Goal: Information Seeking & Learning: Learn about a topic

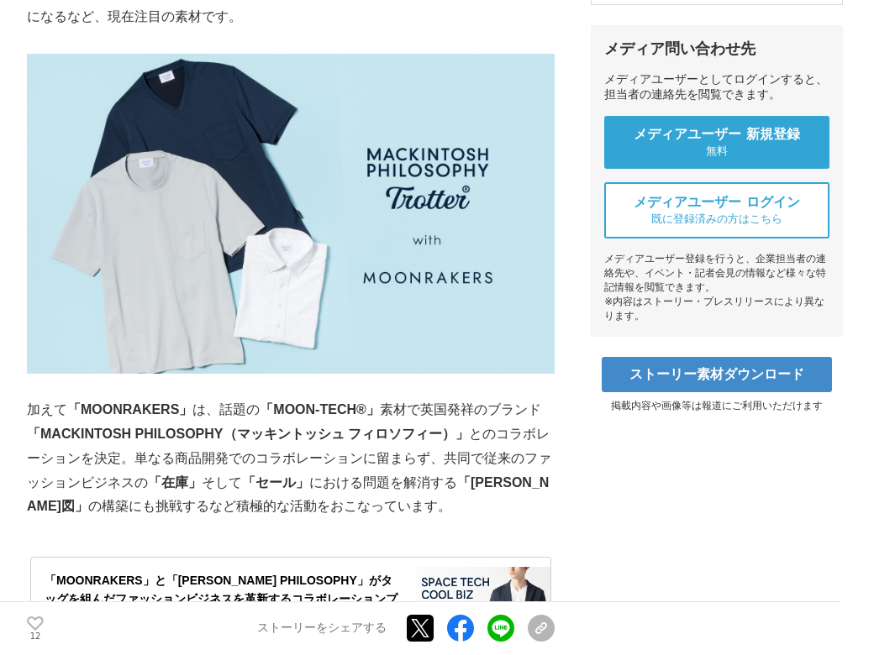
scroll to position [588, 0]
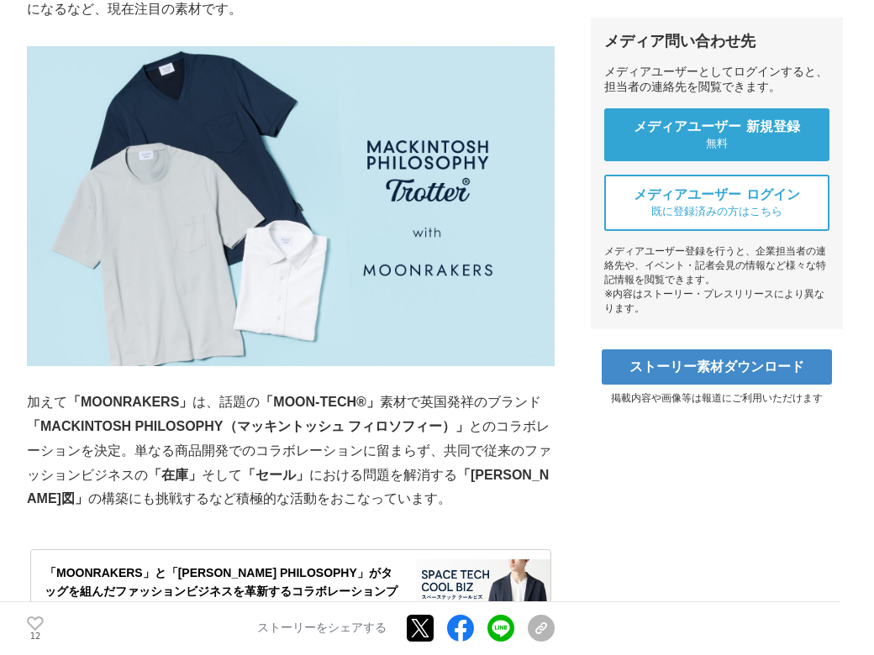
click at [37, 209] on img at bounding box center [291, 206] width 528 height 321
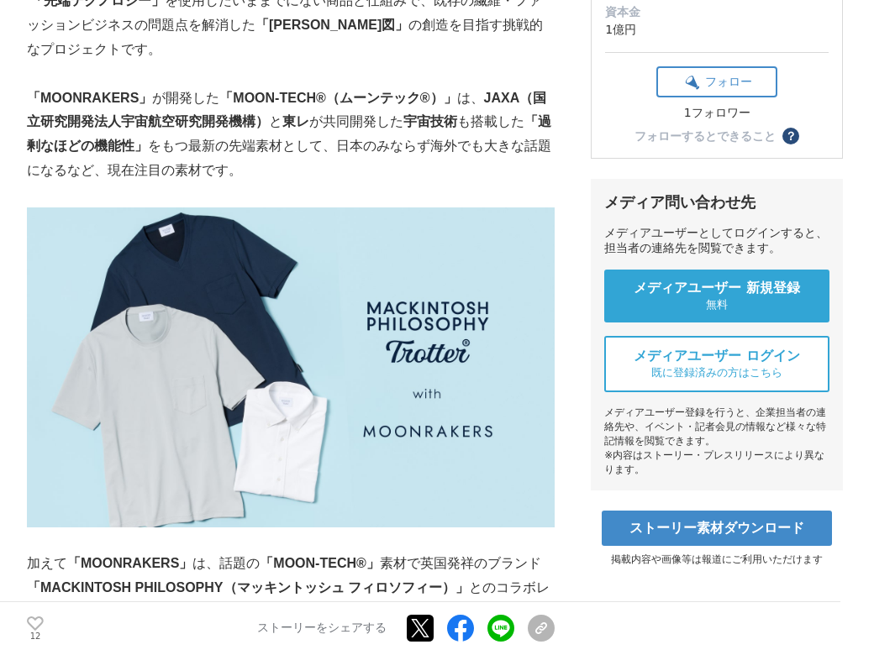
scroll to position [420, 0]
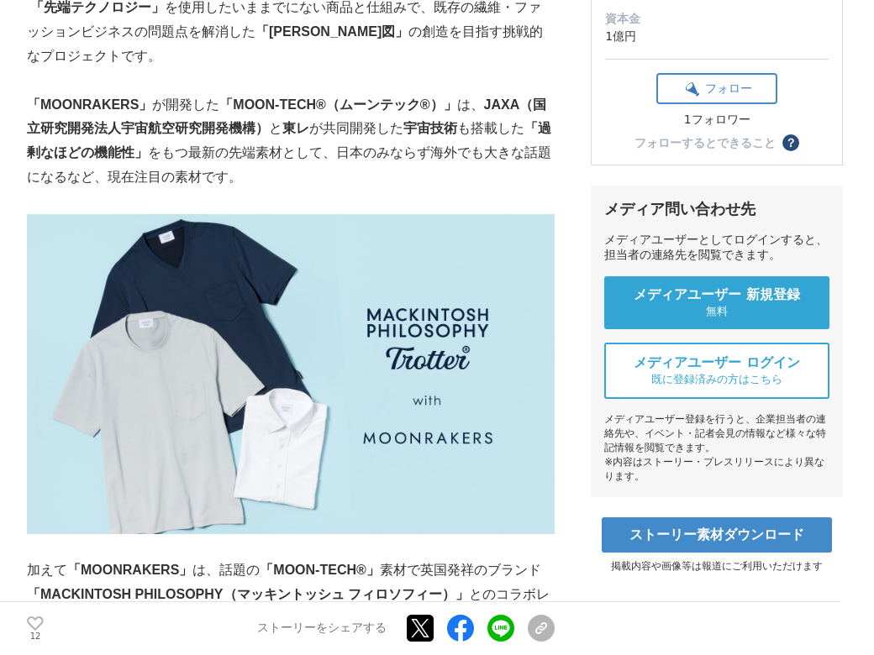
click at [48, 296] on img at bounding box center [291, 374] width 528 height 321
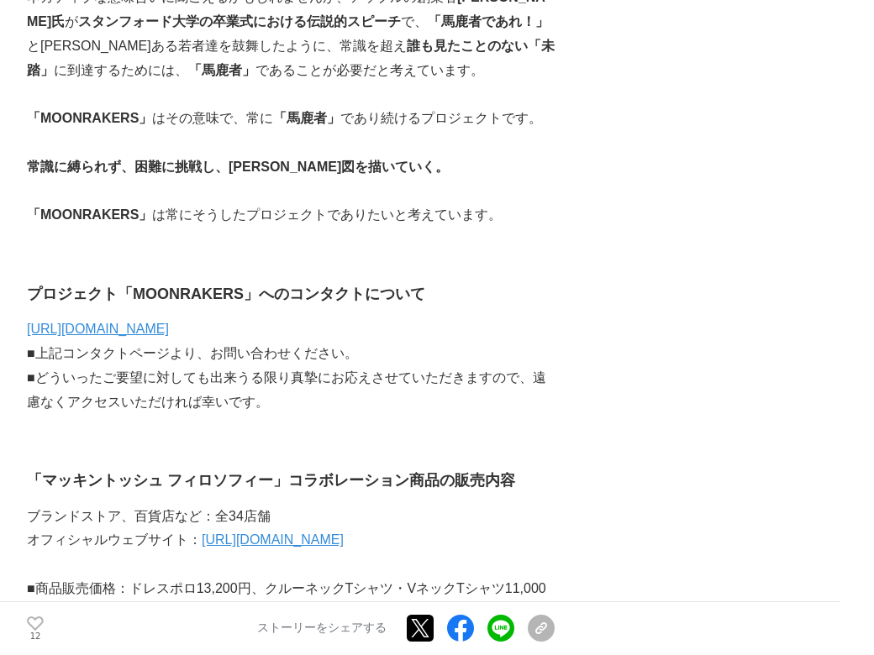
scroll to position [10501, 0]
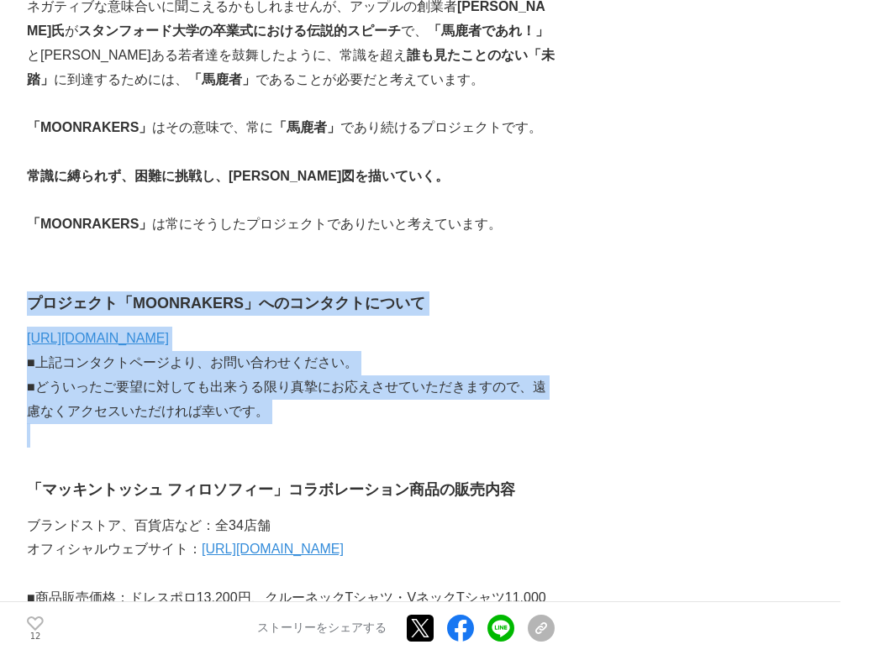
drag, startPoint x: 3, startPoint y: 134, endPoint x: 346, endPoint y: 261, distance: 365.8
copy div "プロジェクト「MOONRAKERS」へのコンタクトについて [URL][DOMAIN_NAME] ■上記コンタクトページより、お問い合わせください。 ■どうい…"
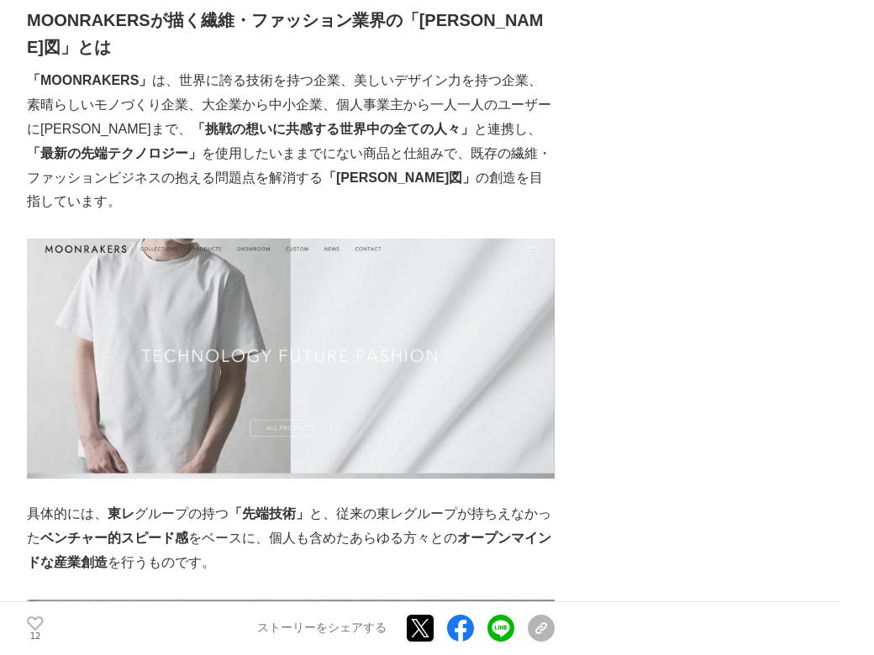
scroll to position [4620, 0]
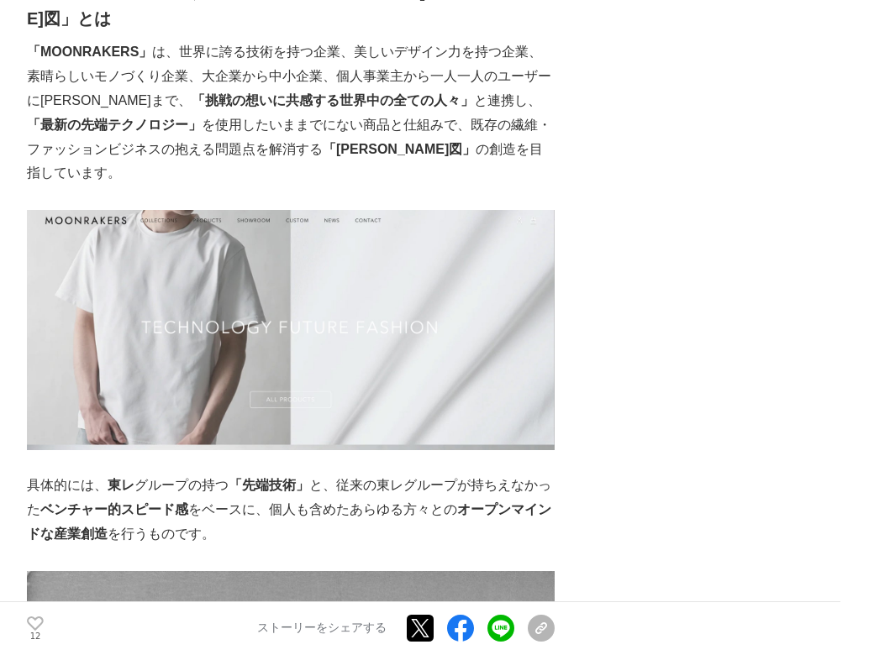
drag, startPoint x: 681, startPoint y: 432, endPoint x: 688, endPoint y: 426, distance: 8.9
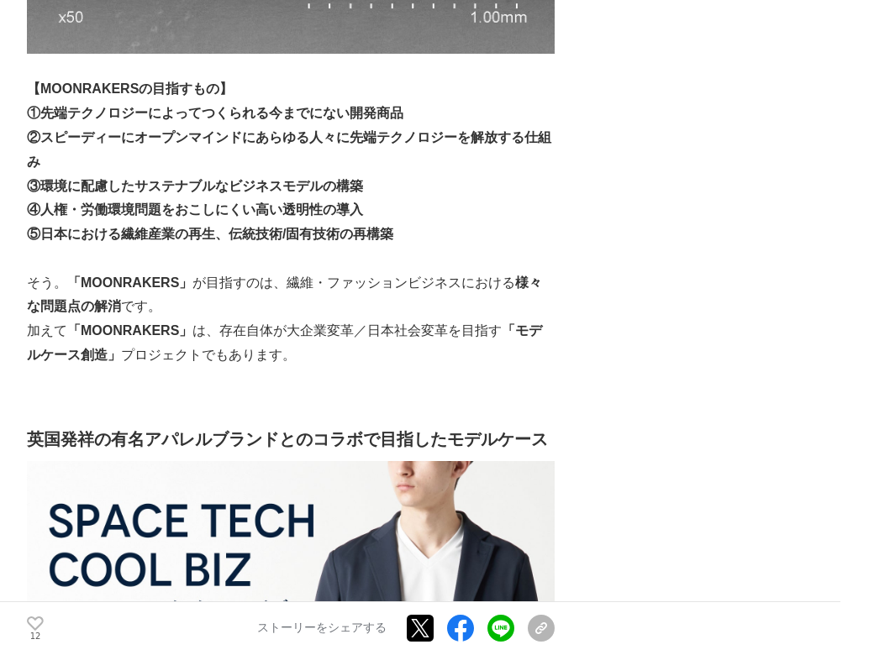
scroll to position [5376, 0]
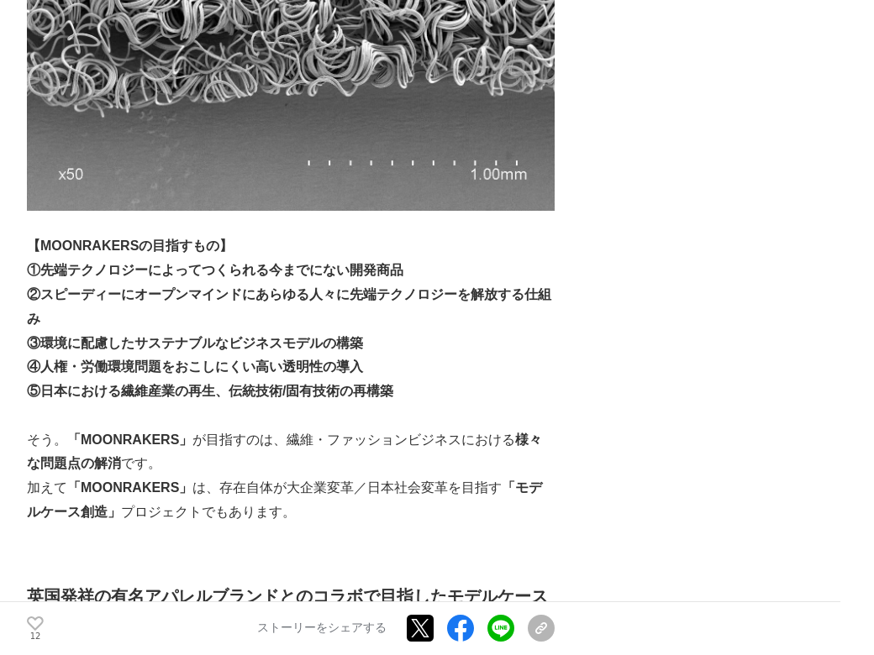
click at [225, 476] on p "加えて 「MOONRAKERS」 は、存在自体が大企業変革／日本社会変革を目指す 「モデルケース創造」 プロジェクトでもあります。" at bounding box center [291, 500] width 528 height 49
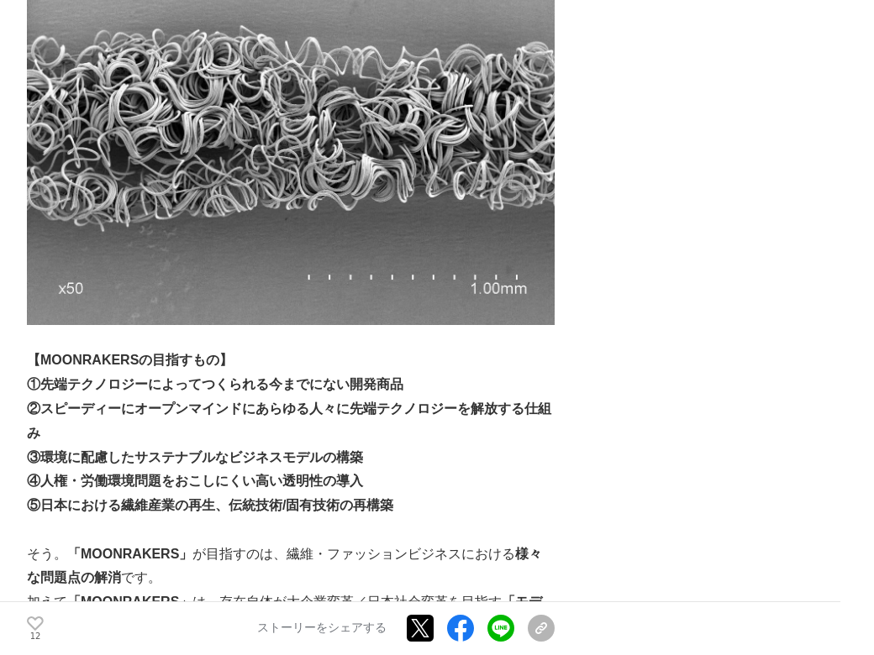
scroll to position [5292, 0]
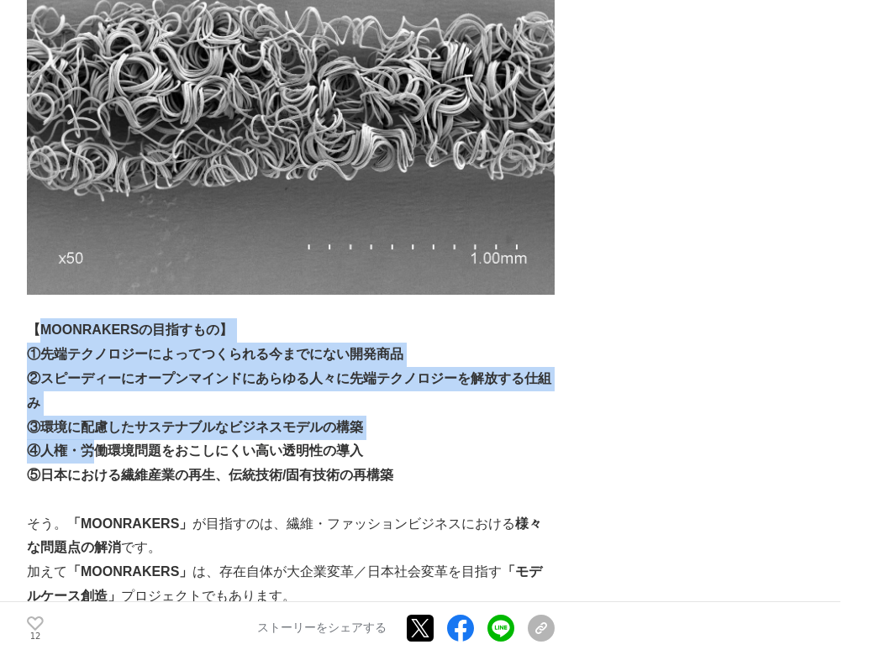
drag, startPoint x: 8, startPoint y: 219, endPoint x: 67, endPoint y: 286, distance: 89.3
click at [66, 293] on div "「先端テクノロジーによる[PERSON_NAME]のファッション」 の創造を目指す東レグループのプロジェクト 「MOONRAKERS（ムーンレイカーズ）」 （…" at bounding box center [291, 627] width 528 height 11235
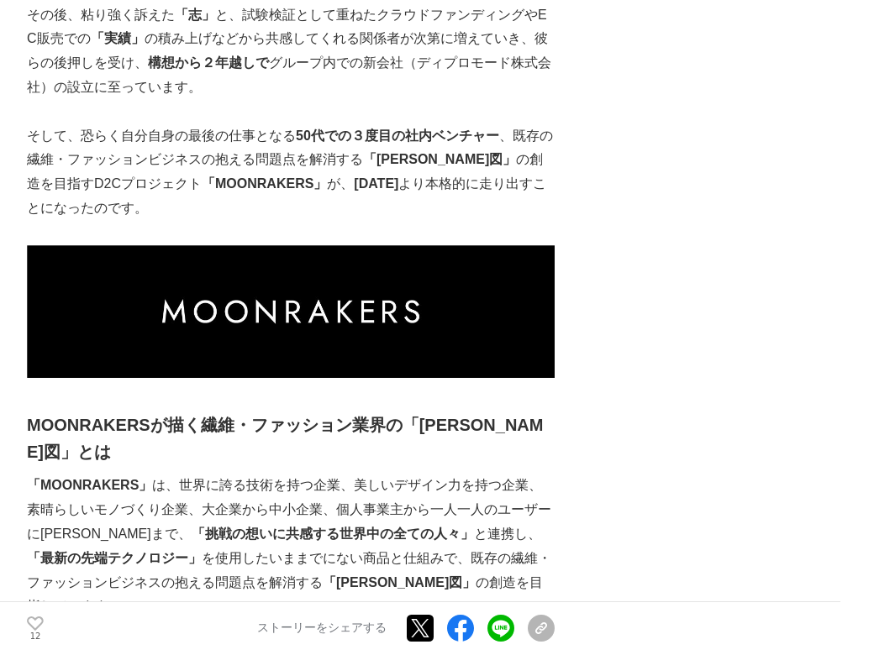
scroll to position [4200, 0]
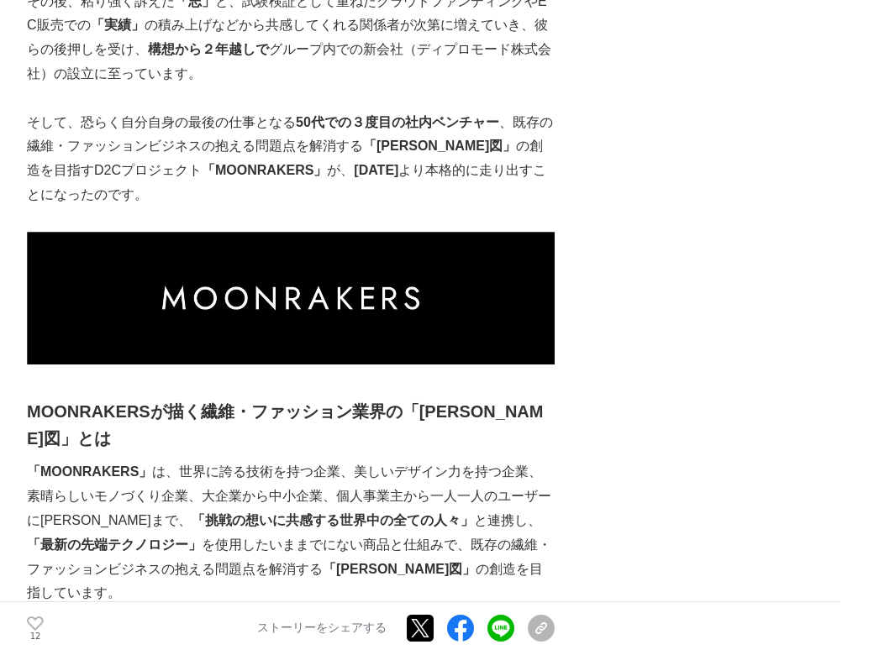
click at [348, 254] on img at bounding box center [291, 299] width 528 height 134
drag, startPoint x: 81, startPoint y: 446, endPoint x: 141, endPoint y: 424, distance: 63.5
click at [83, 460] on p "「MOONRAKERS」 は、世界に誇る技術を持つ企業、美しいデザイン力を持つ企業、素晴らしいモノづくり企業、大企業から中小企業、個人事業主から一人一人のユー…" at bounding box center [291, 532] width 528 height 145
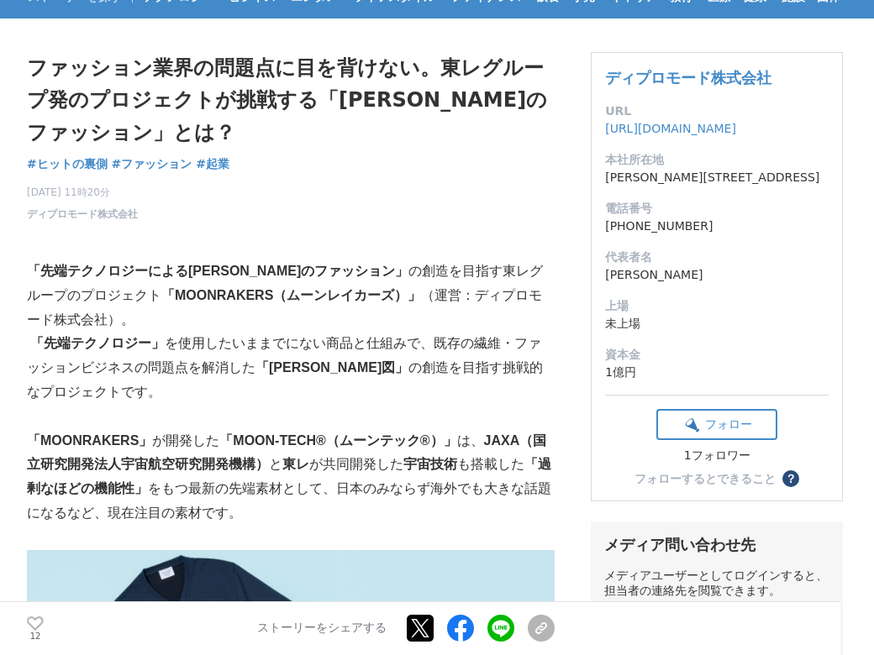
scroll to position [168, 0]
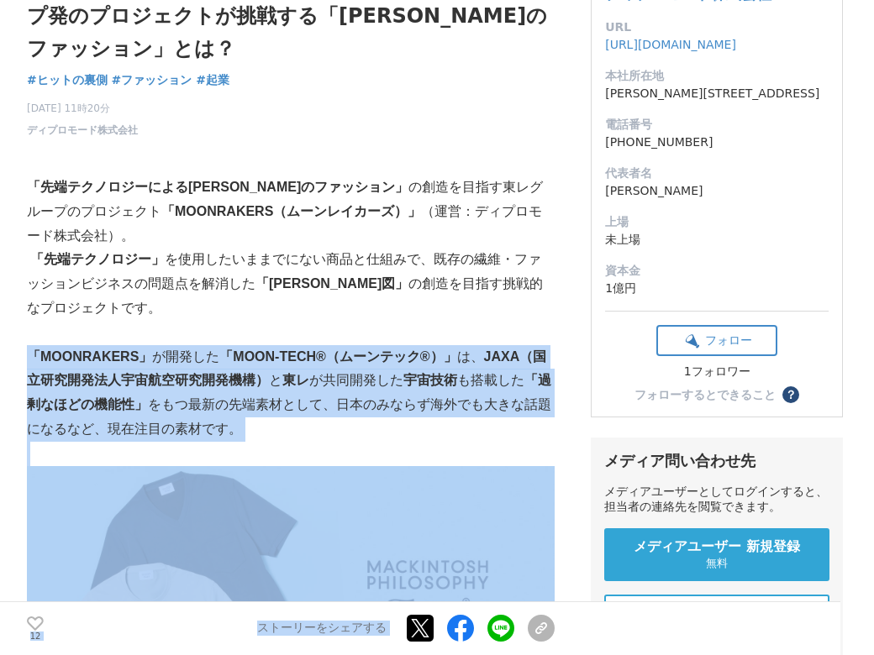
drag, startPoint x: 2, startPoint y: 328, endPoint x: 538, endPoint y: 387, distance: 540.0
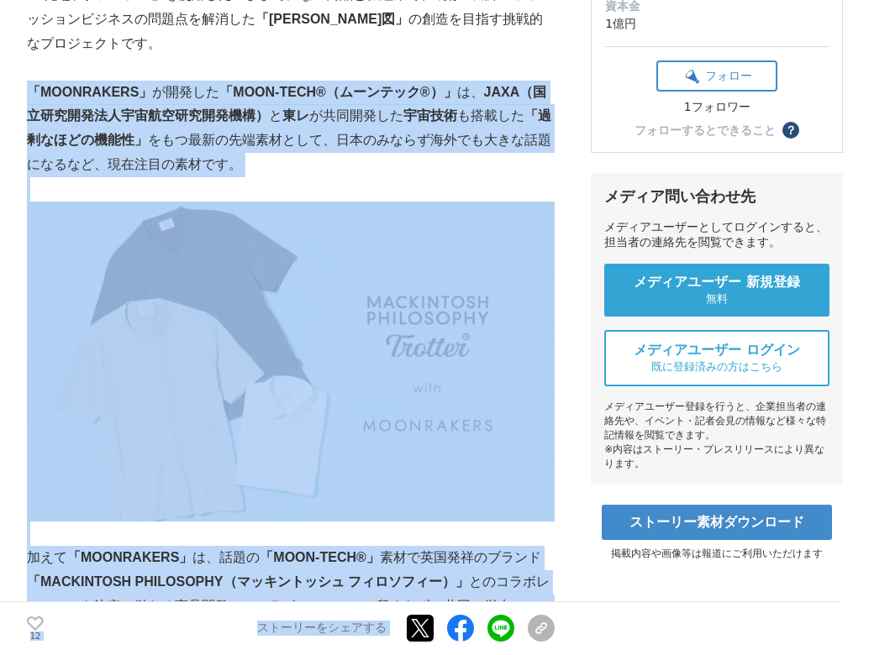
scroll to position [336, 0]
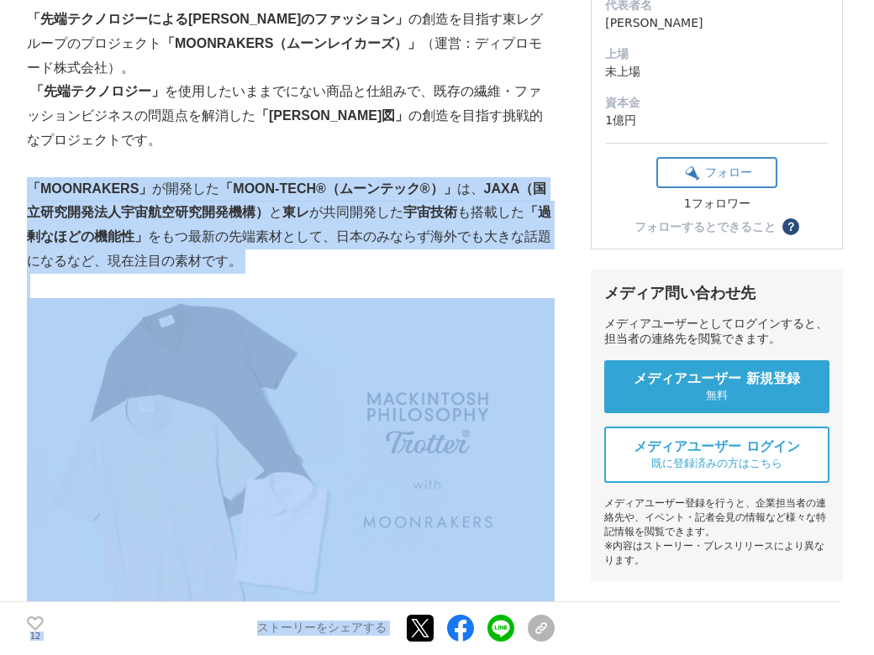
click at [195, 249] on p "「MOONRAKERS」 が開発した 「MOON-TECH®（ムーンテック®）」 は、 JAXA（国立研究開発法人宇宙航空研究開発機構） と 東レ が共同開発…" at bounding box center [291, 225] width 528 height 97
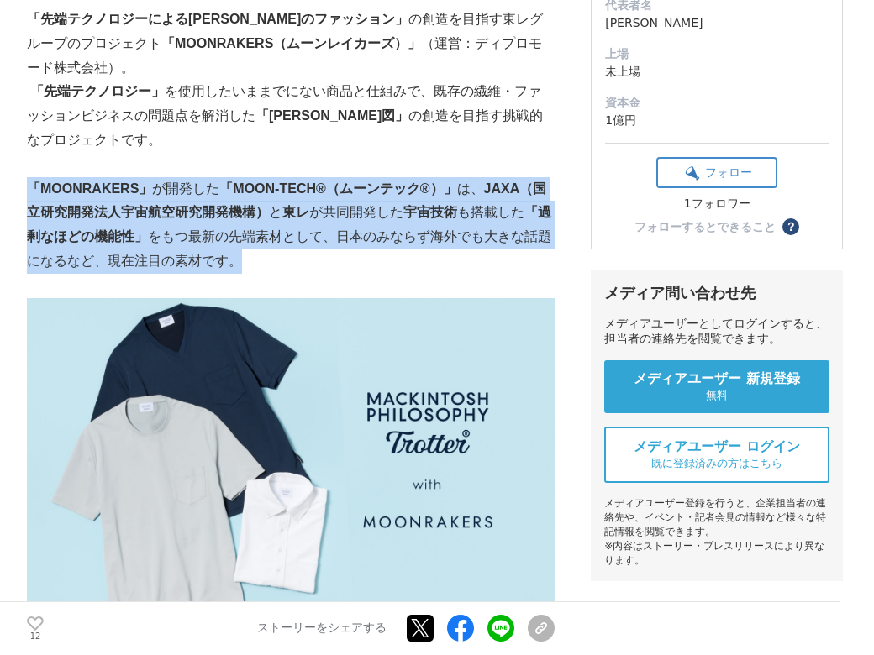
drag, startPoint x: 161, startPoint y: 239, endPoint x: 7, endPoint y: 167, distance: 170.3
click at [27, 177] on p "「MOONRAKERS」 が開発した 「MOON-TECH®（ムーンテック®）」 は、 JAXA（国立研究開発法人宇宙航空研究開発機構） と 東レ が共同開発…" at bounding box center [291, 225] width 528 height 97
copy p "「MOONRAKERS」 が開発した 「MOON-TECH®（ムーンテック®）」 は、 JAXA（国立研究開発法人宇宙航空研究開発機構） と 東レ が共同開発…"
